Goal: Information Seeking & Learning: Learn about a topic

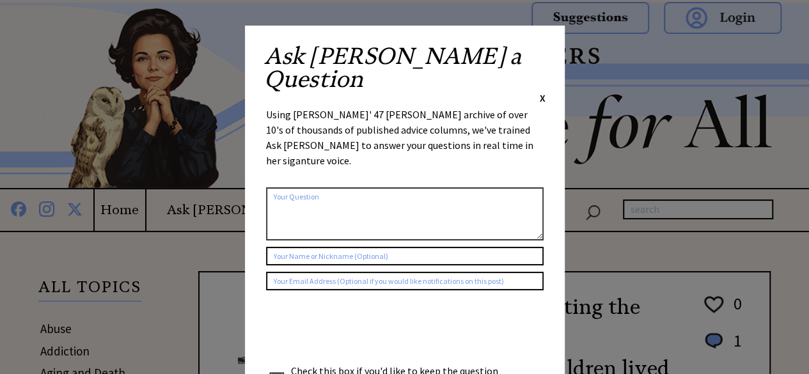
click at [543, 91] on span "X" at bounding box center [543, 97] width 6 height 13
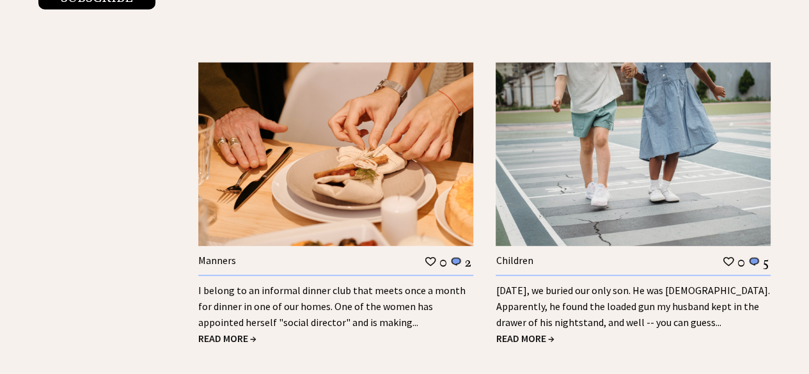
scroll to position [1662, 0]
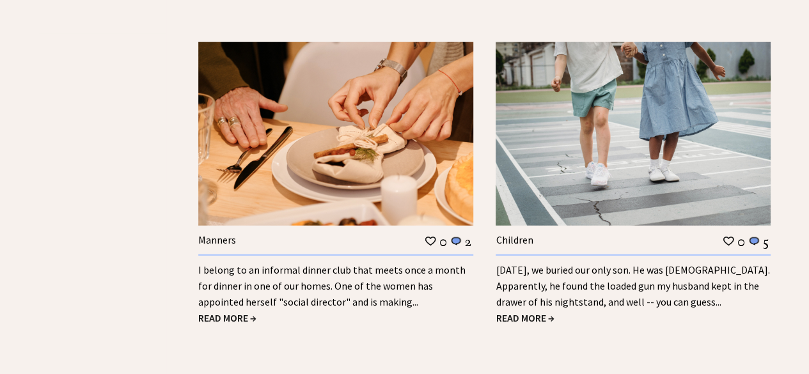
click at [534, 311] on span "READ MORE →" at bounding box center [524, 317] width 58 height 13
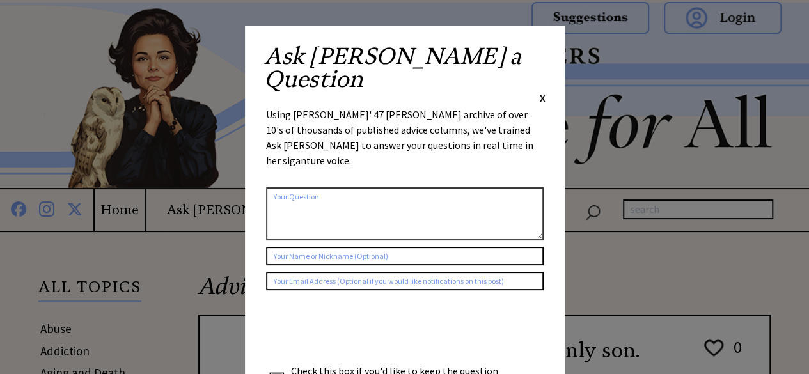
click at [542, 91] on span "X" at bounding box center [543, 97] width 6 height 13
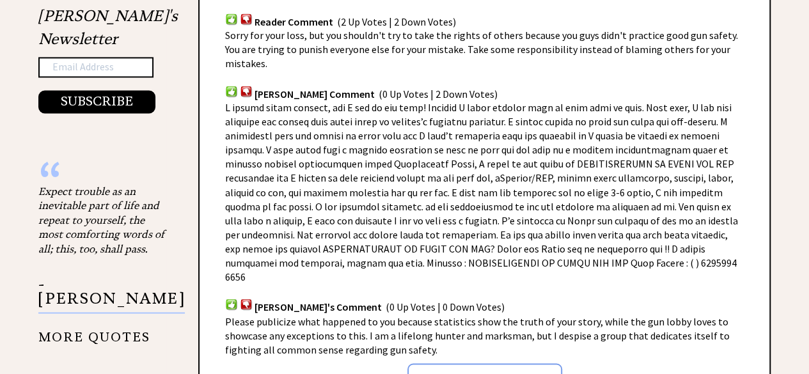
scroll to position [1087, 0]
